Goal: Use online tool/utility: Utilize a website feature to perform a specific function

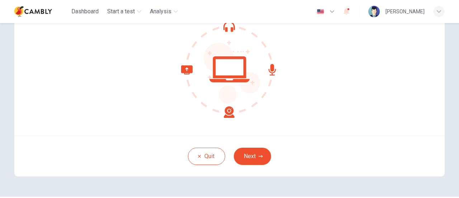
scroll to position [101, 0]
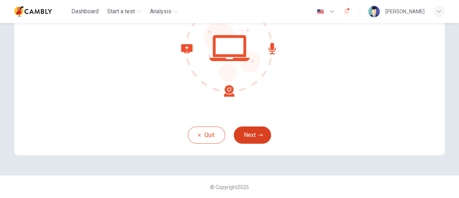
click at [245, 132] on button "Next" at bounding box center [252, 134] width 37 height 17
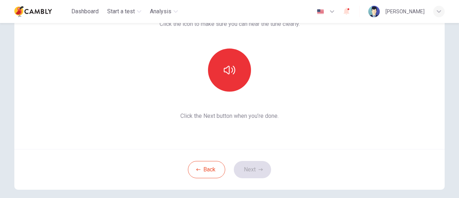
scroll to position [29, 0]
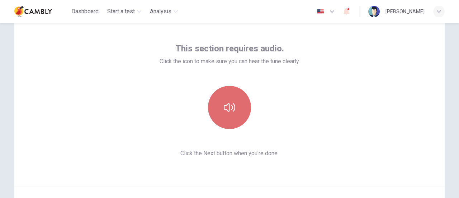
click at [225, 102] on icon "button" at bounding box center [229, 106] width 11 height 11
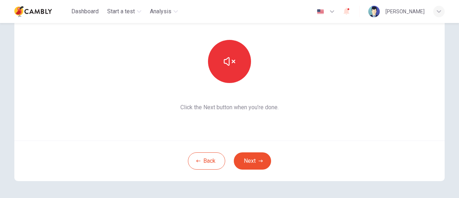
scroll to position [101, 0]
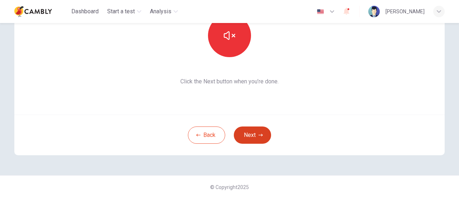
click at [263, 134] on button "Next" at bounding box center [252, 134] width 37 height 17
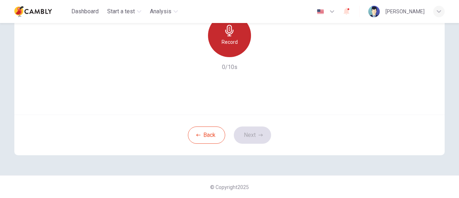
click at [230, 37] on div "Record" at bounding box center [229, 35] width 43 height 43
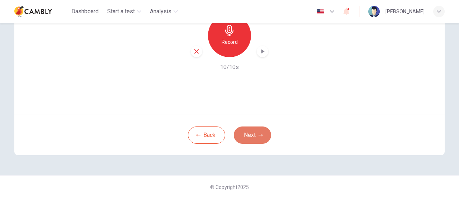
click at [250, 134] on button "Next" at bounding box center [252, 134] width 37 height 17
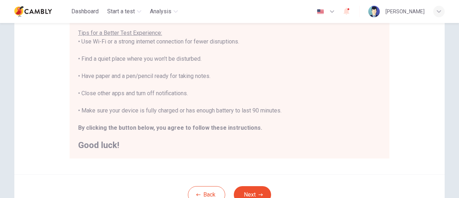
scroll to position [201, 0]
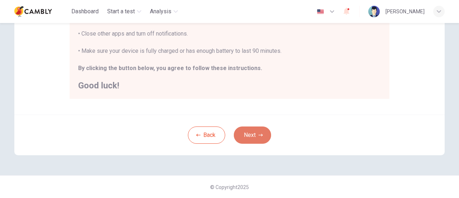
click at [250, 136] on button "Next" at bounding box center [252, 134] width 37 height 17
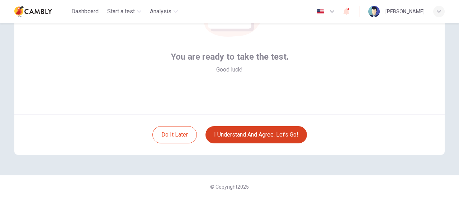
scroll to position [101, 0]
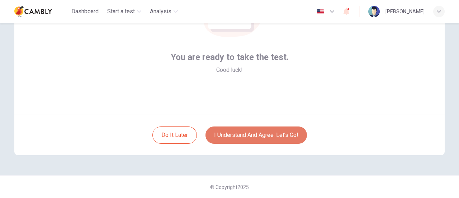
click at [271, 134] on button "I understand and agree. Let’s go!" at bounding box center [256, 134] width 101 height 17
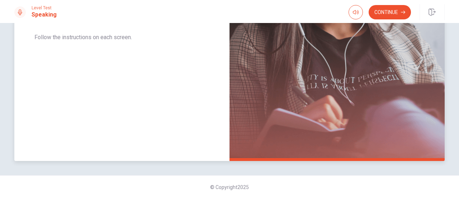
scroll to position [46, 0]
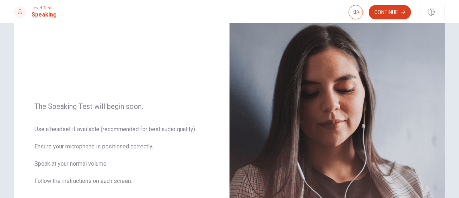
click at [382, 13] on button "Continue" at bounding box center [390, 12] width 42 height 14
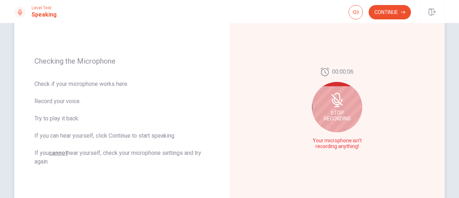
scroll to position [82, 0]
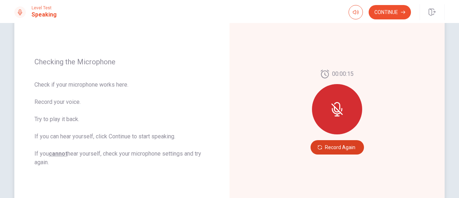
click at [341, 147] on button "Record Again" at bounding box center [337, 147] width 53 height 14
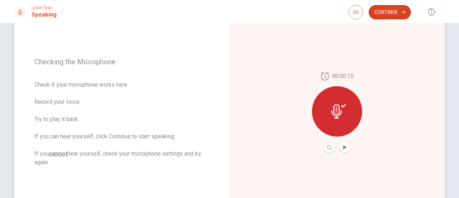
click at [386, 15] on button "Continue" at bounding box center [390, 12] width 42 height 14
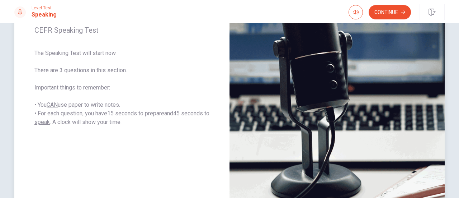
scroll to position [154, 0]
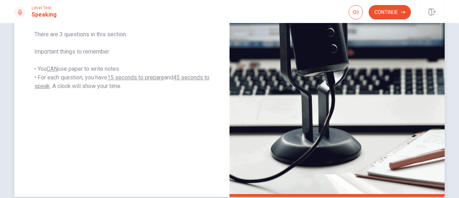
click at [315, 62] on img at bounding box center [337, 40] width 215 height 313
click at [389, 10] on button "Continue" at bounding box center [390, 12] width 42 height 14
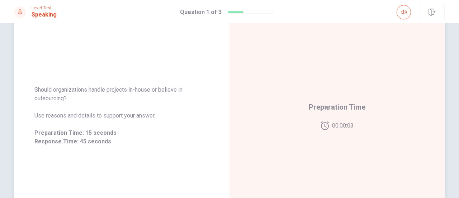
scroll to position [118, 0]
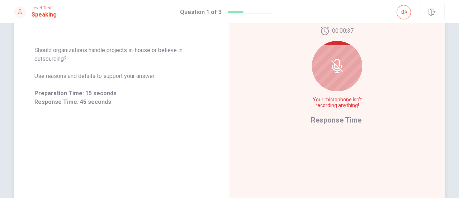
drag, startPoint x: 32, startPoint y: 47, endPoint x: 94, endPoint y: 62, distance: 63.3
click at [62, 56] on span "Should organizations handle projects in-house or believe in outsourcing?" at bounding box center [121, 54] width 175 height 17
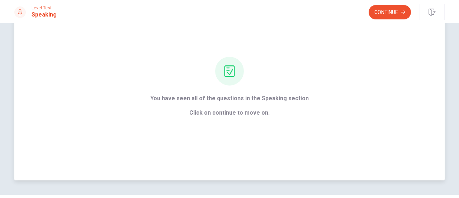
scroll to position [63, 0]
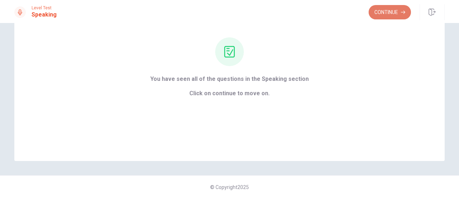
click at [390, 10] on button "Continue" at bounding box center [390, 12] width 42 height 14
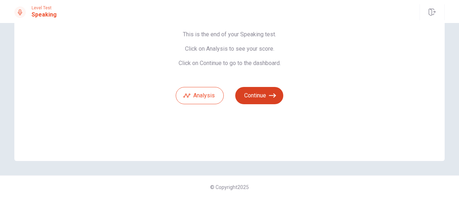
click at [269, 94] on icon "button" at bounding box center [272, 95] width 7 height 7
